Goal: Information Seeking & Learning: Learn about a topic

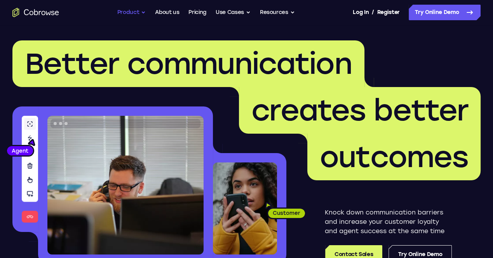
click at [136, 13] on button "Product" at bounding box center [131, 13] width 29 height 16
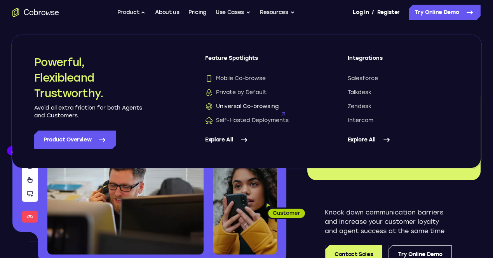
click at [252, 107] on span "Universal Co-browsing" at bounding box center [241, 107] width 73 height 8
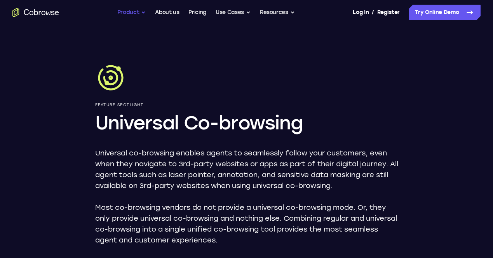
click at [140, 12] on button "Product" at bounding box center [131, 13] width 29 height 16
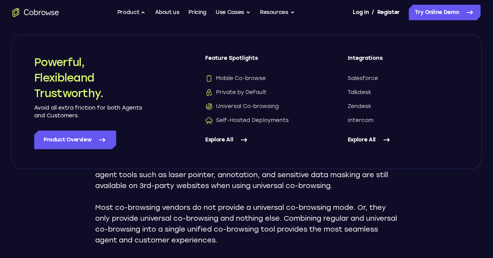
click at [229, 143] on link "Explore All" at bounding box center [260, 139] width 111 height 19
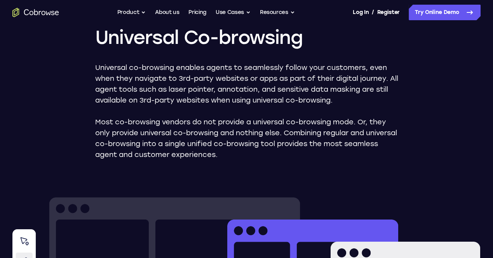
scroll to position [117, 0]
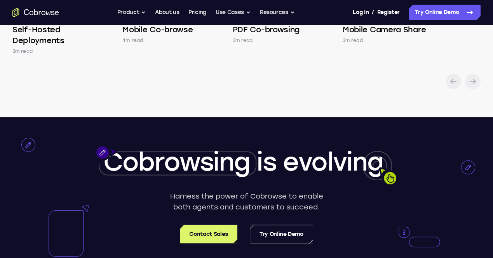
scroll to position [1243, 0]
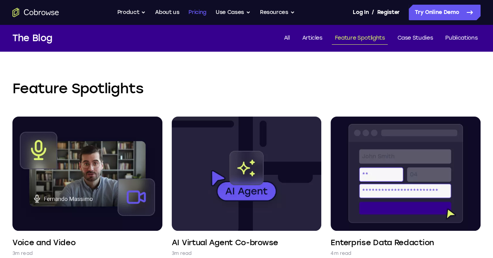
click at [204, 16] on link "Pricing" at bounding box center [197, 13] width 18 height 16
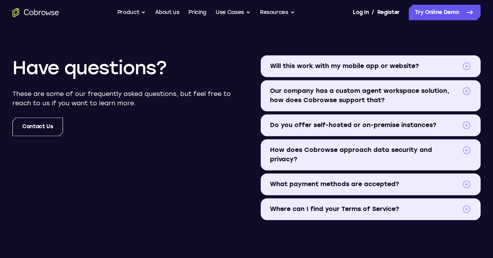
scroll to position [932, 0]
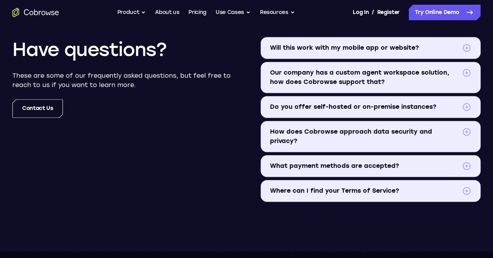
click at [462, 52] on span at bounding box center [466, 47] width 9 height 9
